Goal: Transaction & Acquisition: Register for event/course

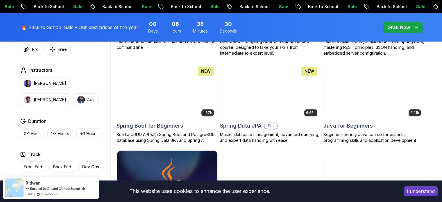
scroll to position [256, 0]
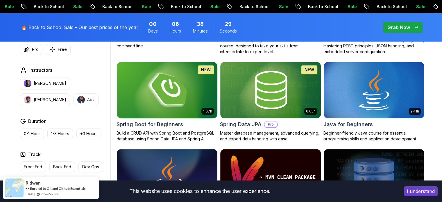
click at [177, 101] on img at bounding box center [167, 89] width 106 height 59
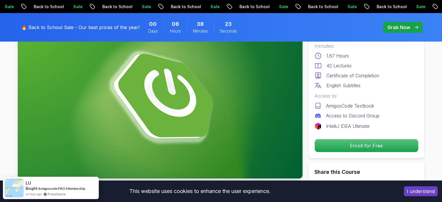
scroll to position [79, 0]
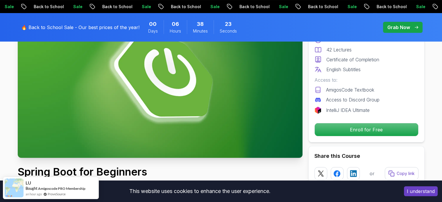
click at [341, 138] on div "Free Course Includes: 1.67 Hours 42 Lectures Certificate of Completion English …" at bounding box center [367, 72] width 116 height 140
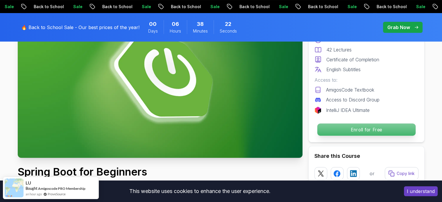
click at [341, 131] on p "Enroll for Free" at bounding box center [366, 130] width 98 height 12
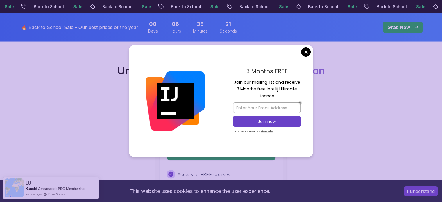
scroll to position [1182, 0]
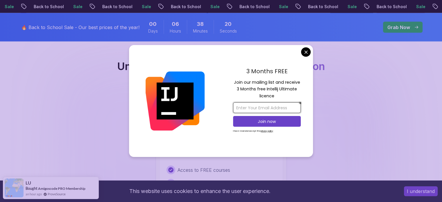
click at [260, 108] on input "email" at bounding box center [267, 107] width 68 height 11
type input "aadit.proooo@gmail.com"
click at [278, 120] on p "Join now" at bounding box center [267, 122] width 55 height 6
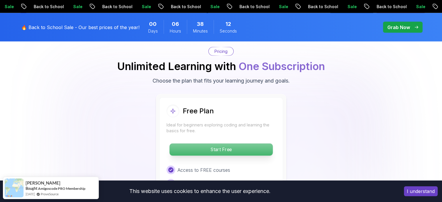
click at [229, 144] on p "Start Free" at bounding box center [221, 150] width 103 height 12
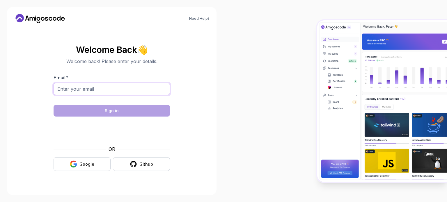
click at [132, 88] on input "Email *" at bounding box center [112, 89] width 116 height 12
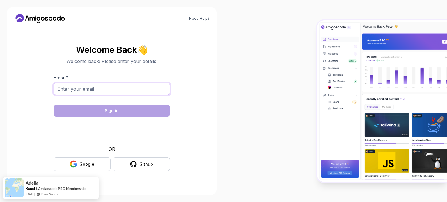
type input "aadit.proooo@gmail.com"
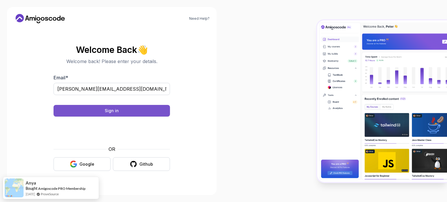
click at [147, 110] on button "Sign in" at bounding box center [112, 111] width 116 height 12
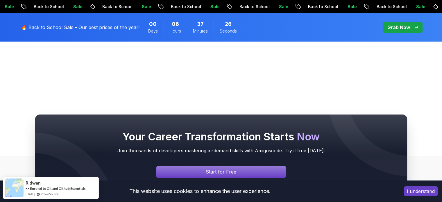
scroll to position [226, 0]
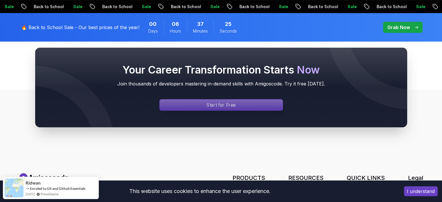
click at [231, 103] on div "Sale Back to School Sale Back to School Sale Back to School Sale Back to School…" at bounding box center [221, 48] width 442 height 548
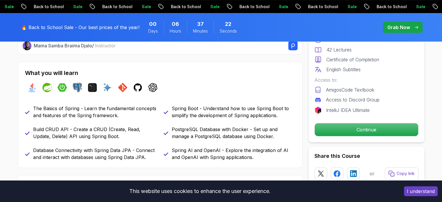
scroll to position [234, 0]
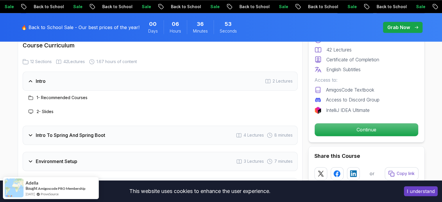
scroll to position [738, 0]
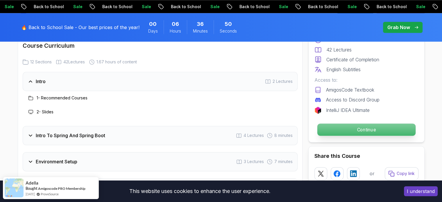
click at [340, 133] on p "Continue" at bounding box center [366, 130] width 98 height 12
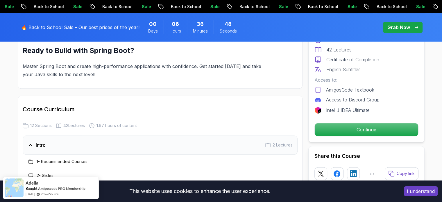
scroll to position [601, 0]
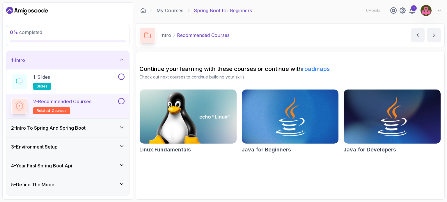
click at [106, 98] on div "2 - Recommended Courses related-courses" at bounding box center [64, 106] width 106 height 16
click at [119, 102] on button at bounding box center [121, 101] width 6 height 6
click at [126, 127] on div "2 - Intro To Spring And Spring Boot" at bounding box center [67, 128] width 123 height 19
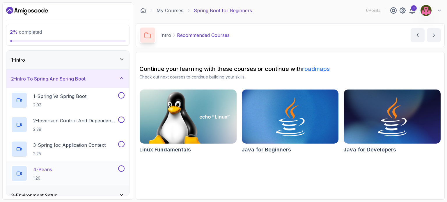
scroll to position [65, 0]
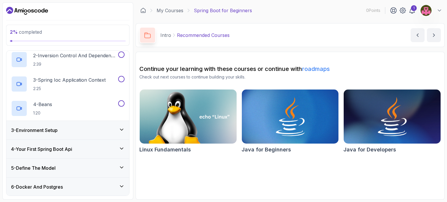
click at [115, 135] on div "3 - Environment Setup" at bounding box center [67, 130] width 123 height 19
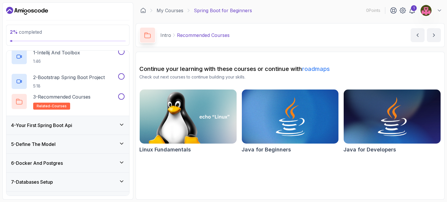
scroll to position [47, 0]
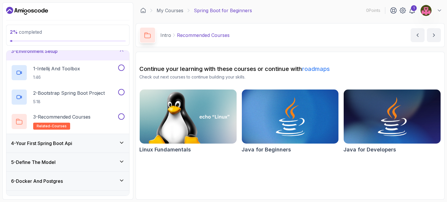
click at [122, 147] on div "4 - Your First Spring Boot Api" at bounding box center [67, 143] width 123 height 19
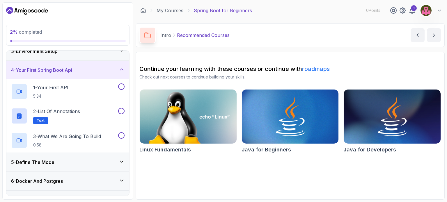
scroll to position [0, 0]
